Goal: Task Accomplishment & Management: Manage account settings

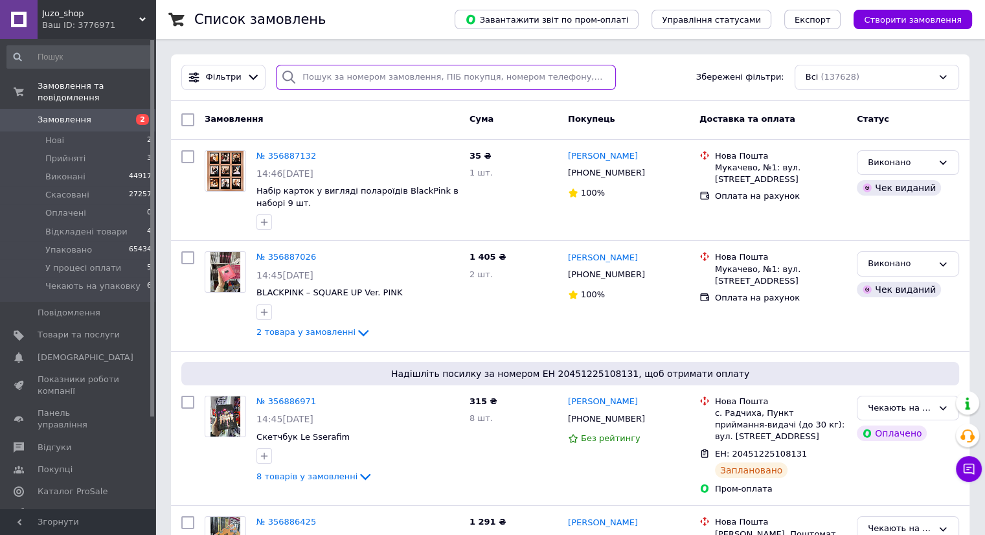
click at [328, 76] on input "search" at bounding box center [446, 77] width 340 height 25
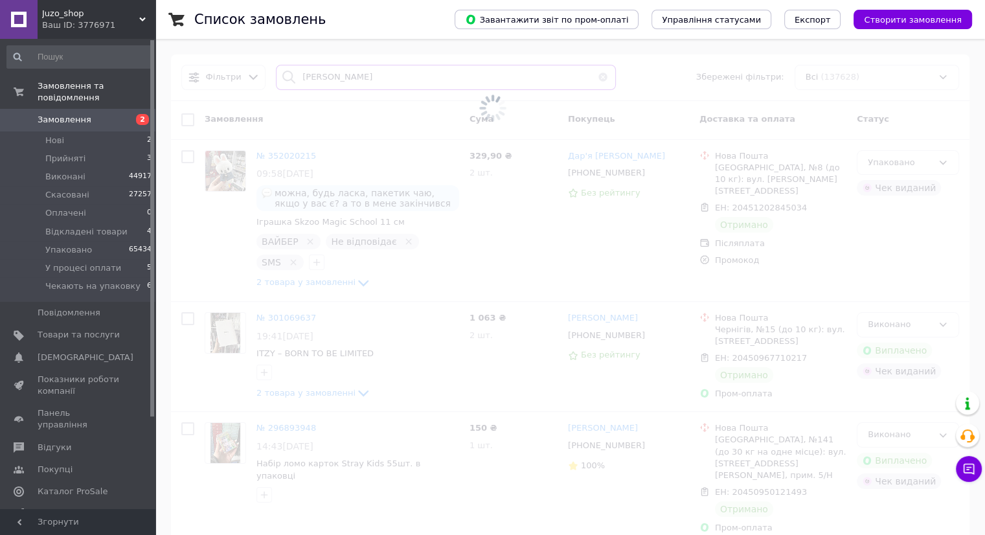
type input "[PERSON_NAME]"
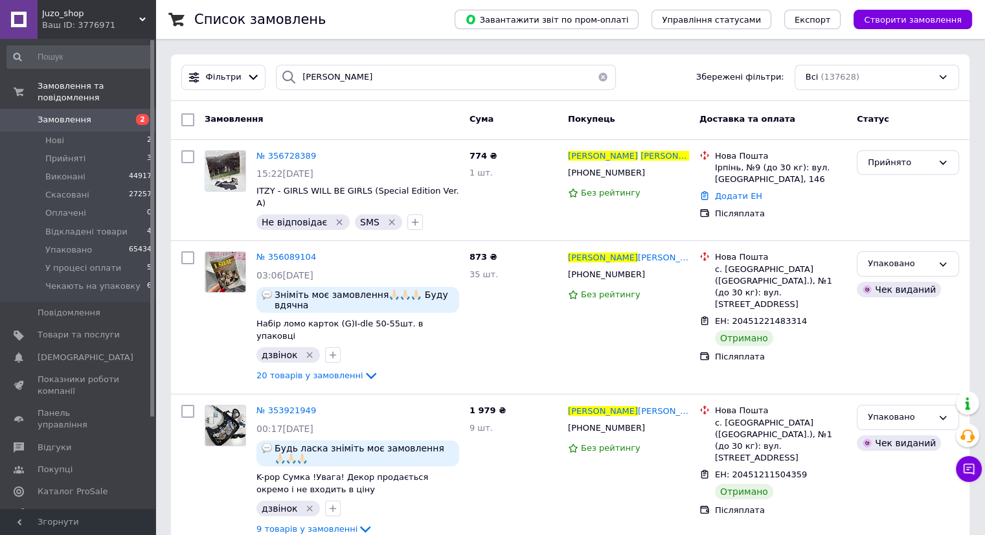
click at [585, 156] on span "[PERSON_NAME]" at bounding box center [603, 156] width 70 height 10
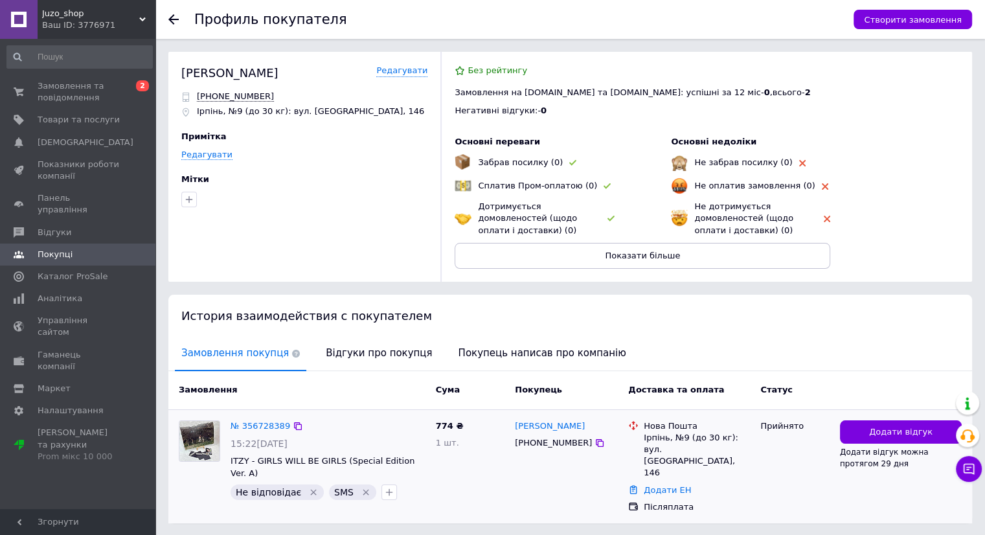
scroll to position [16, 0]
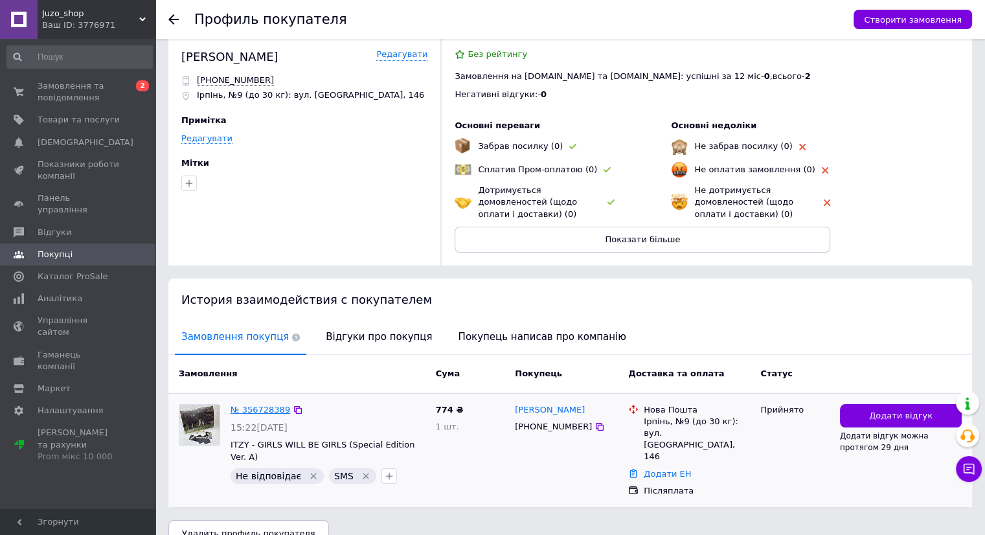
click at [263, 407] on link "№ 356728389" at bounding box center [261, 410] width 60 height 10
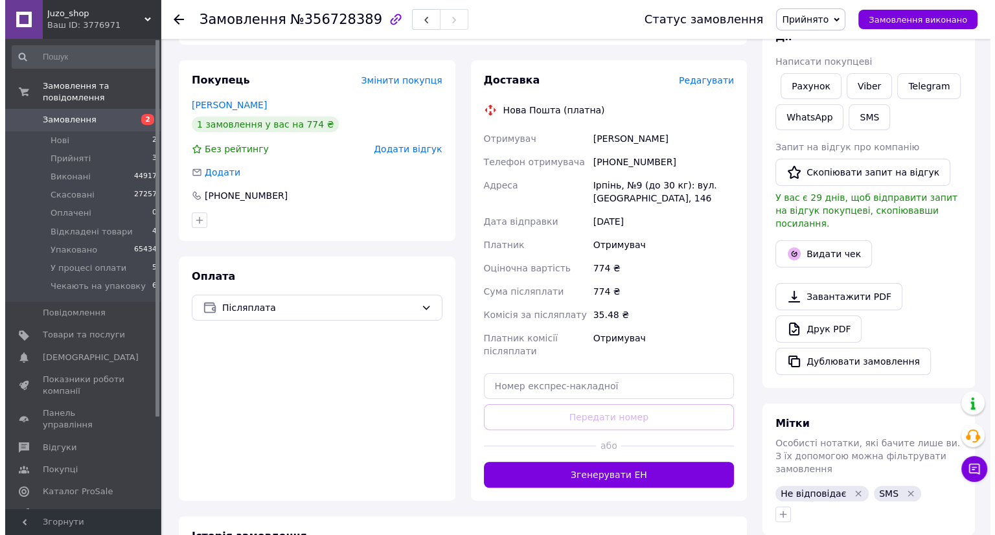
scroll to position [259, 0]
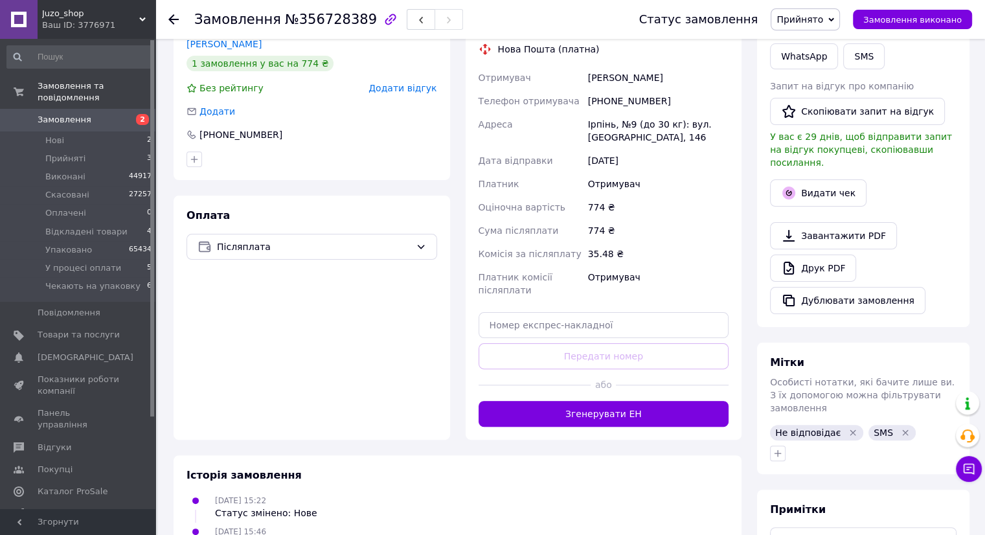
click at [811, 8] on span "Прийнято" at bounding box center [805, 19] width 69 height 22
click at [610, 414] on button "Згенерувати ЕН" at bounding box center [604, 414] width 251 height 26
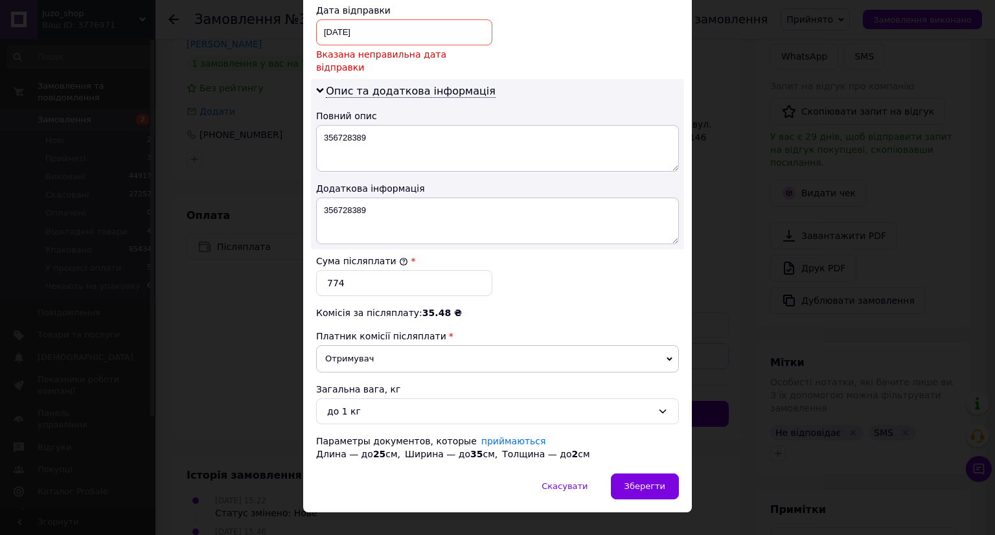
scroll to position [622, 0]
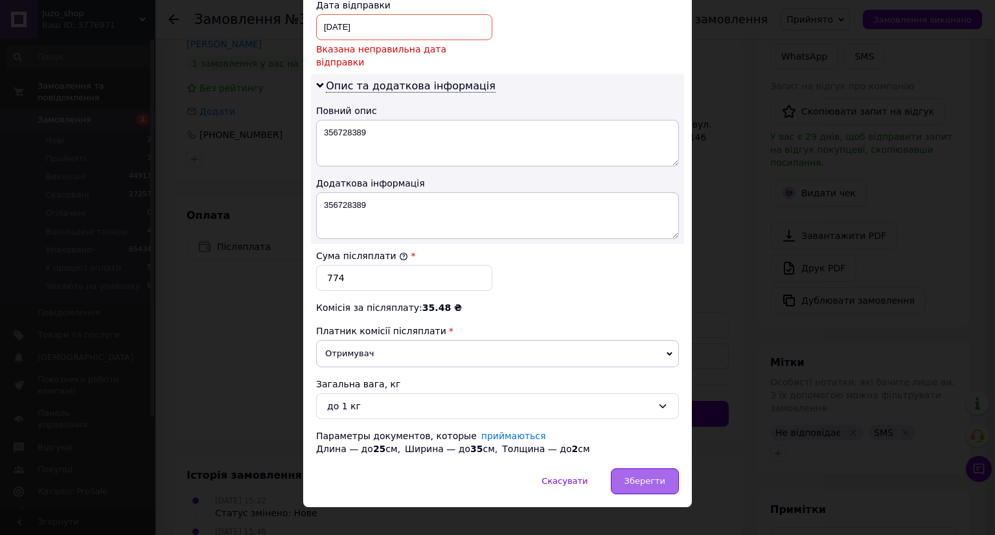
click at [639, 476] on span "Зберегти" at bounding box center [644, 481] width 41 height 10
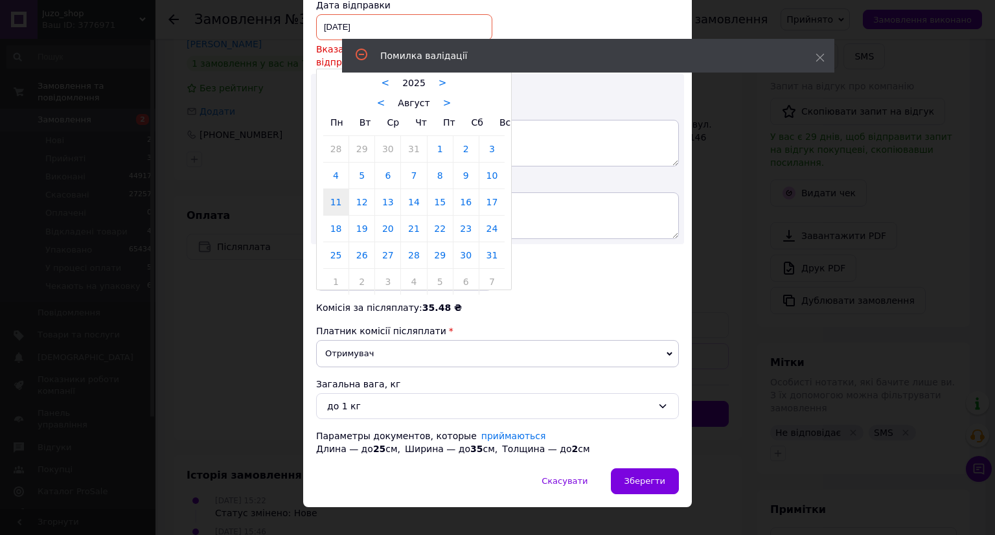
click at [328, 23] on div "[DATE] < 2025 > < Август > Пн Вт Ср Чт Пт Сб Вс 28 29 30 31 1 2 3 4 5 6 7 8 9 1…" at bounding box center [404, 27] width 176 height 26
click at [328, 23] on div at bounding box center [497, 267] width 995 height 535
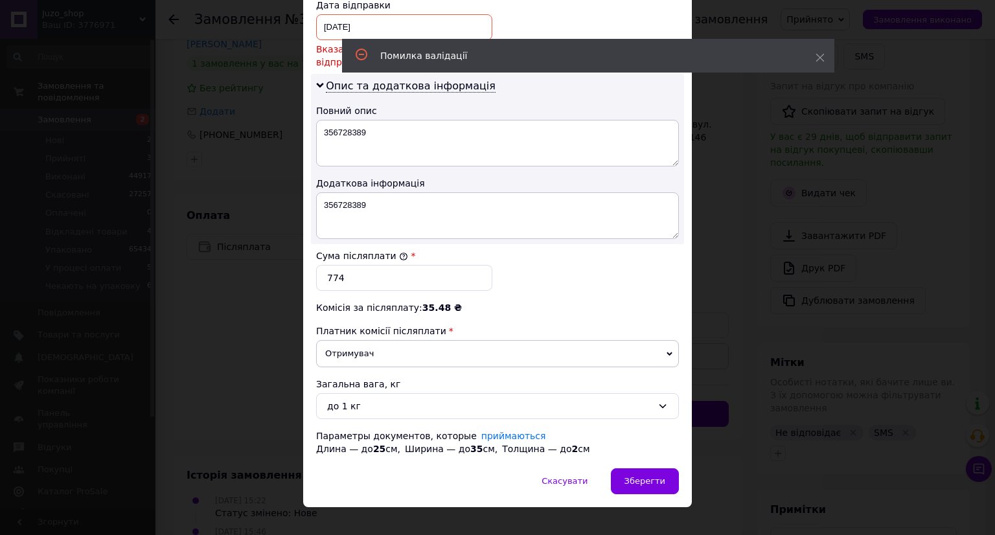
click at [327, 23] on div "[DATE] < 2025 > < Август > Пн Вт Ср Чт Пт Сб Вс 28 29 30 31 1 2 3 4 5 6 7 8 9 1…" at bounding box center [404, 27] width 176 height 26
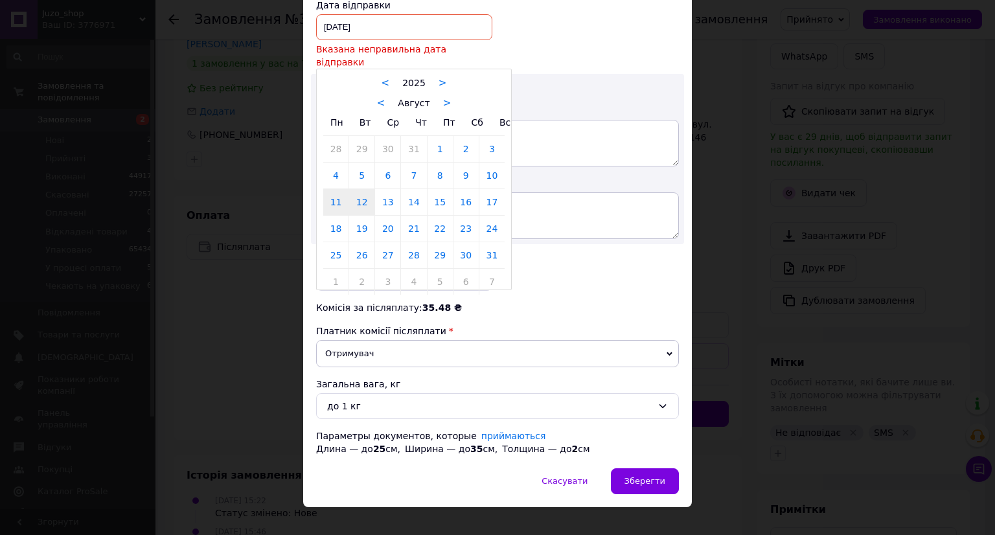
click at [356, 189] on link "12" at bounding box center [361, 202] width 25 height 26
type input "[DATE]"
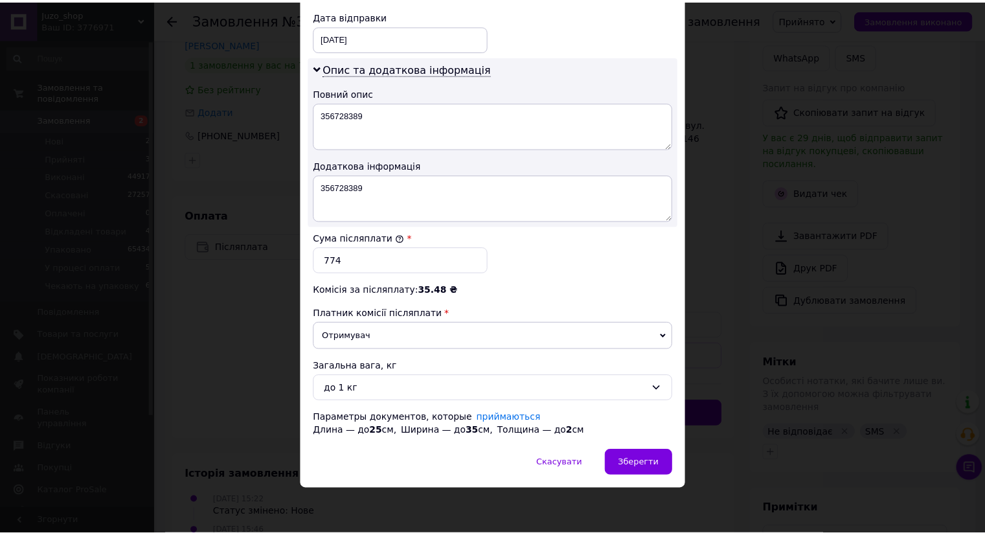
scroll to position [607, 0]
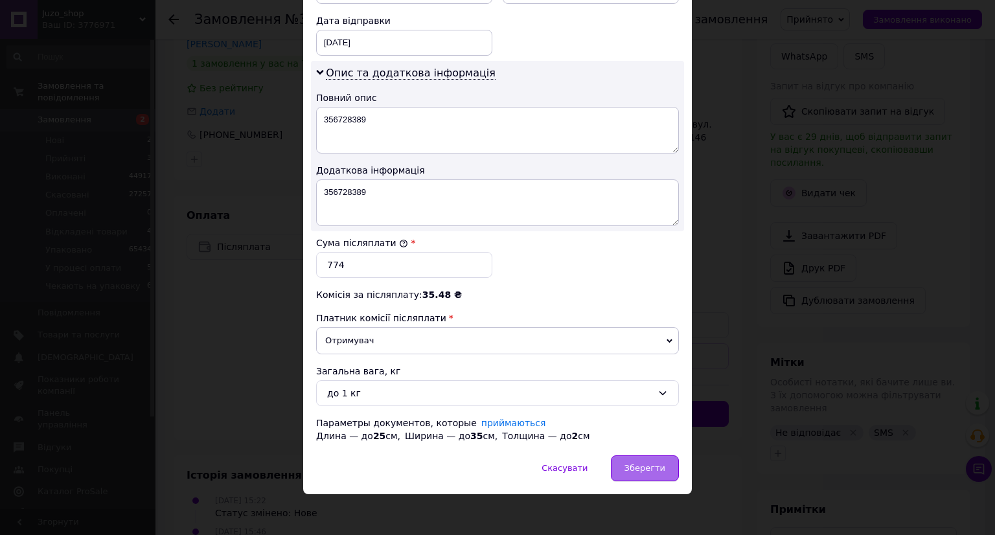
click at [645, 467] on span "Зберегти" at bounding box center [644, 468] width 41 height 10
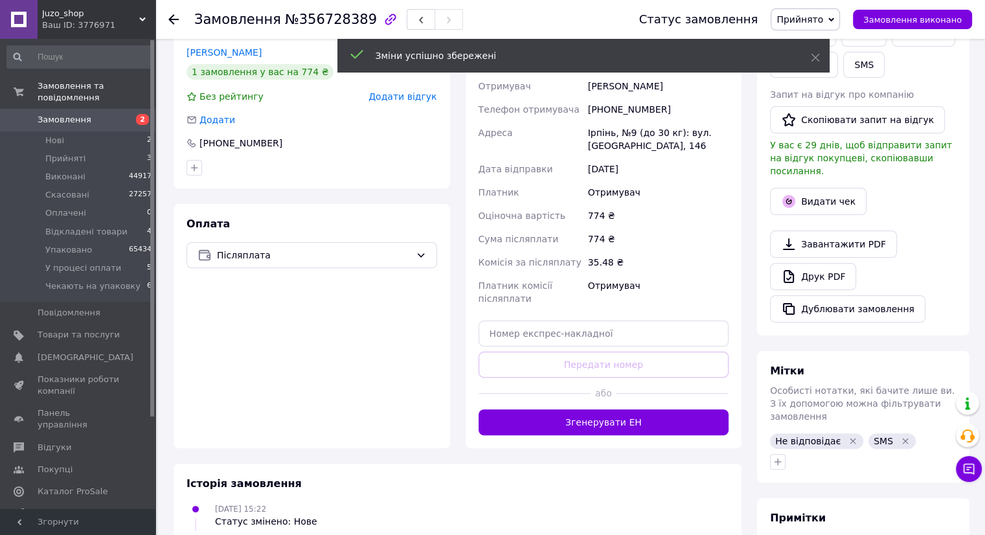
scroll to position [259, 0]
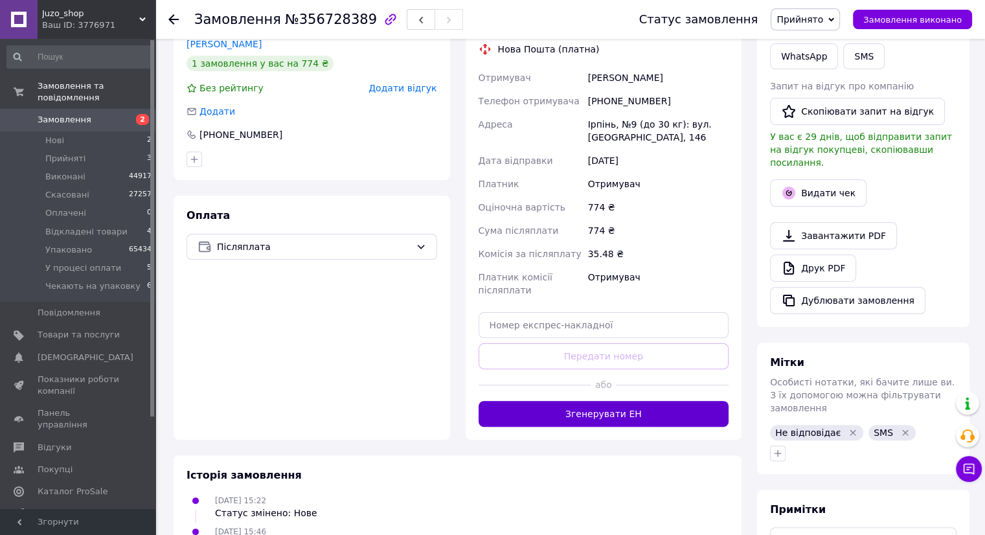
click at [582, 414] on button "Згенерувати ЕН" at bounding box center [604, 414] width 251 height 26
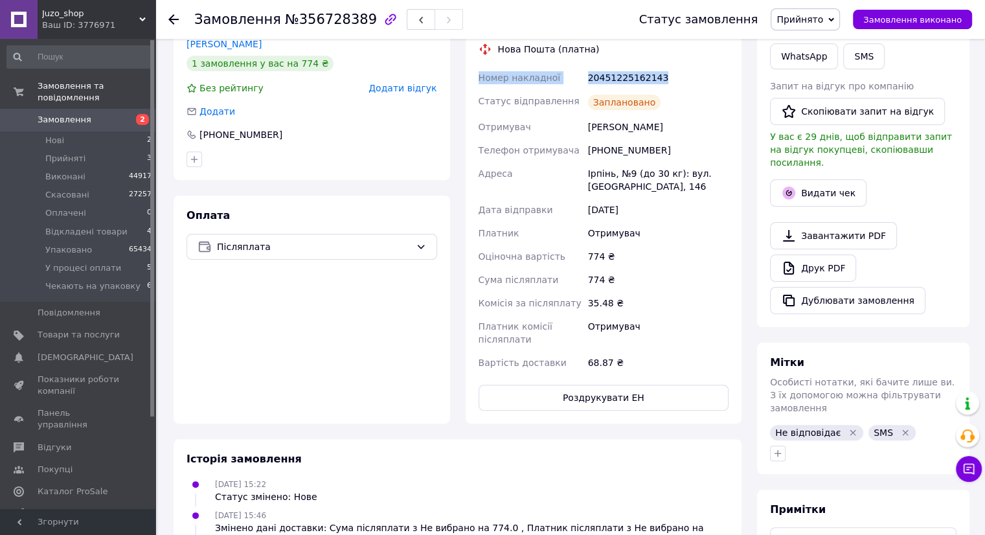
drag, startPoint x: 474, startPoint y: 76, endPoint x: 666, endPoint y: 81, distance: 192.4
click at [666, 81] on div "Доставка Редагувати Нова Пошта (платна) Номер накладної 20451225162143 Статус в…" at bounding box center [604, 211] width 277 height 424
copy div "Номер накладної 20451225162143"
click at [820, 17] on span "Прийнято" at bounding box center [799, 19] width 47 height 10
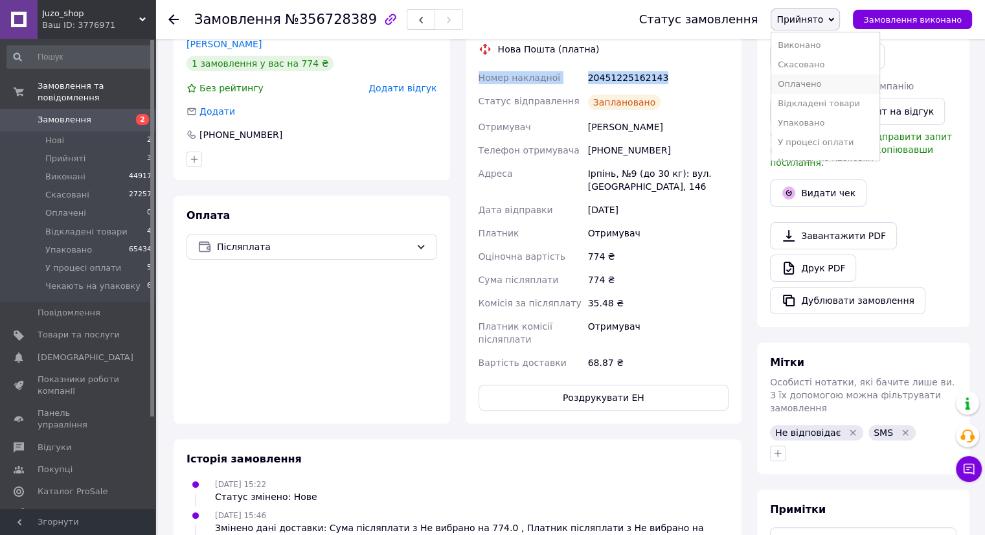
scroll to position [14, 0]
click at [838, 149] on li "Чекають на упаковку" at bounding box center [825, 148] width 108 height 19
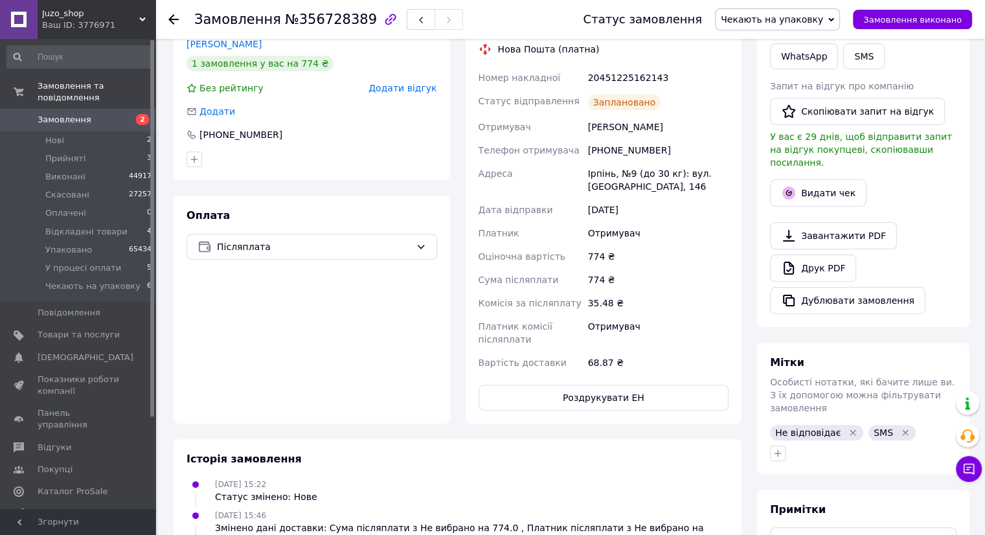
click at [770, 14] on span "Чекають на упаковку" at bounding box center [772, 19] width 102 height 10
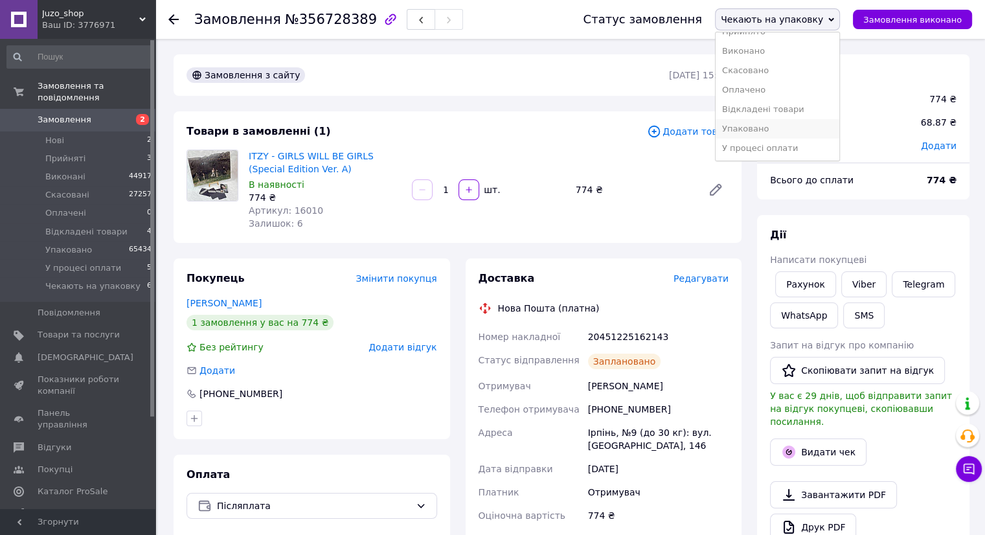
click at [785, 128] on li "Упаковано" at bounding box center [778, 128] width 124 height 19
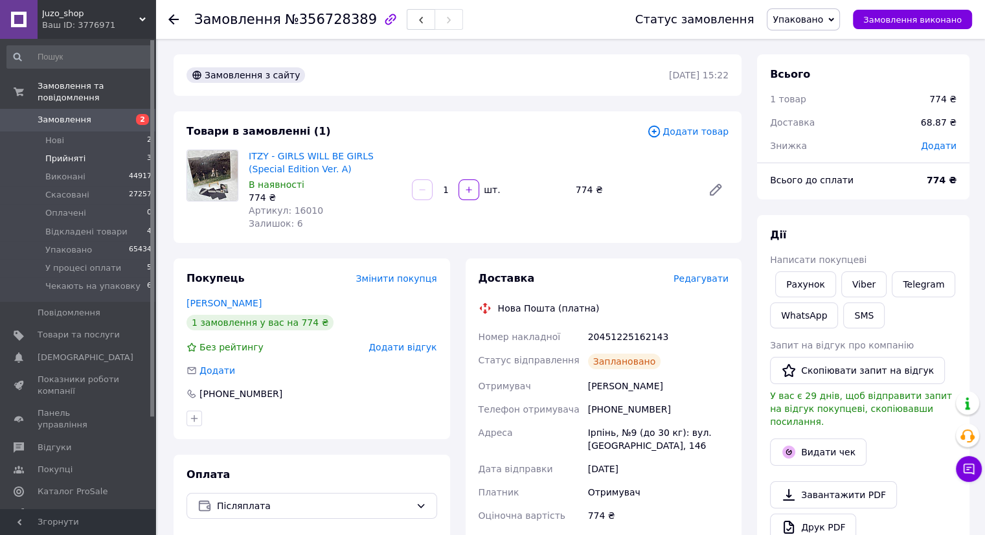
click at [89, 150] on li "Прийняті 3" at bounding box center [79, 159] width 159 height 18
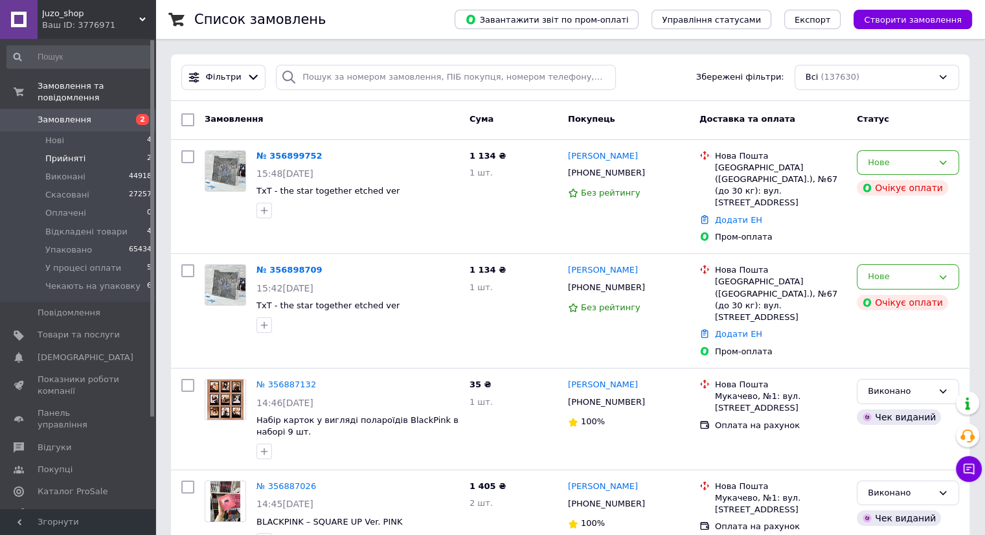
click at [80, 153] on span "Прийняті" at bounding box center [65, 159] width 40 height 12
